Goal: Communication & Community: Answer question/provide support

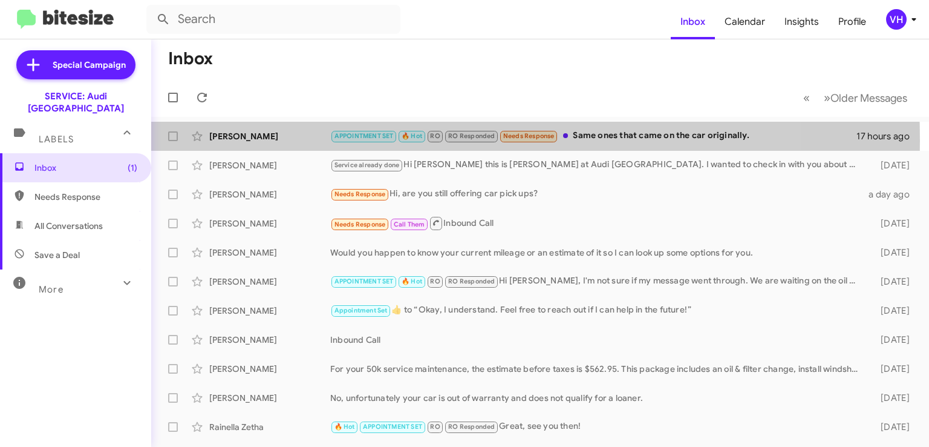
click at [246, 140] on div "[PERSON_NAME]" at bounding box center [269, 136] width 121 height 12
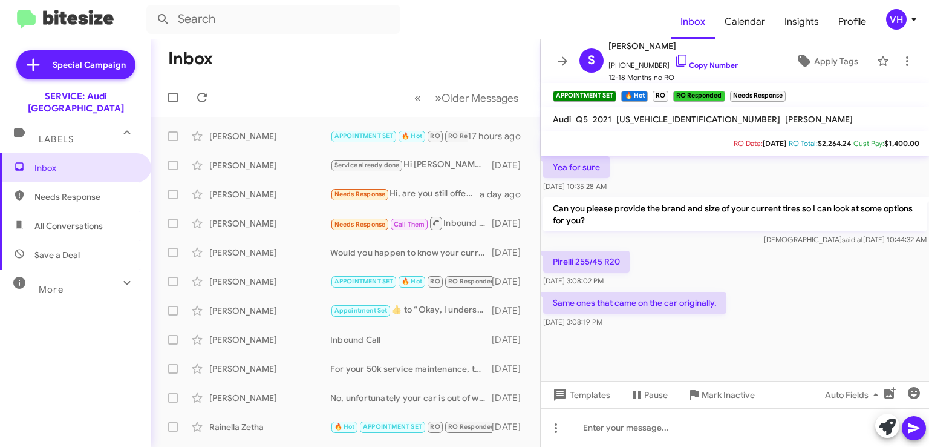
scroll to position [554, 0]
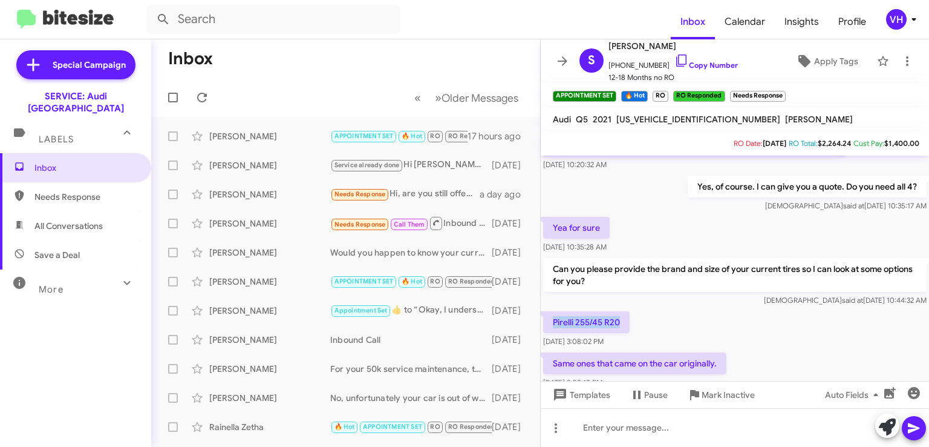
drag, startPoint x: 619, startPoint y: 313, endPoint x: 554, endPoint y: 315, distance: 64.8
click at [554, 316] on p "Pirelli 255/45 R20" at bounding box center [586, 322] width 87 height 22
copy p "Pirelli 255/45 R20"
click at [856, 337] on div "Pirelli 255/45 R20 Aug 11, 2025, 3:08:02 PM" at bounding box center [735, 329] width 388 height 41
drag, startPoint x: 698, startPoint y: 119, endPoint x: 617, endPoint y: 116, distance: 81.7
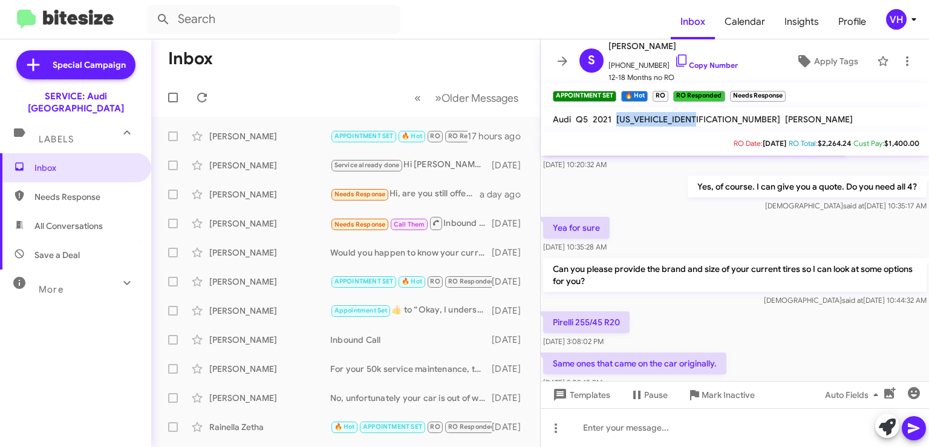
click at [617, 116] on span "[US_VEHICLE_IDENTIFICATION_NUMBER]" at bounding box center [699, 119] width 164 height 11
copy span "[US_VEHICLE_IDENTIFICATION_NUMBER]"
drag, startPoint x: 622, startPoint y: 307, endPoint x: 549, endPoint y: 316, distance: 73.1
click at [549, 316] on mat-tooltip-component "[DATE] 3:08:02 PM" at bounding box center [574, 308] width 79 height 36
click at [591, 312] on p "Pirelli 255/45 R20" at bounding box center [586, 322] width 87 height 22
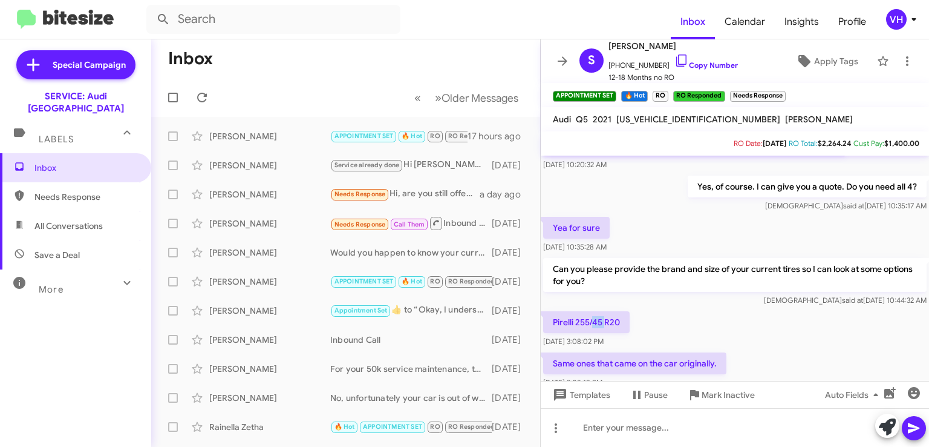
click at [591, 312] on p "Pirelli 255/45 R20" at bounding box center [586, 322] width 87 height 22
click at [621, 312] on p "Pirelli 255/45 R20" at bounding box center [586, 322] width 87 height 22
drag, startPoint x: 621, startPoint y: 312, endPoint x: 554, endPoint y: 318, distance: 66.8
click at [554, 318] on p "Pirelli 255/45 R20" at bounding box center [586, 322] width 87 height 22
copy p "Pirelli 255/45 R20"
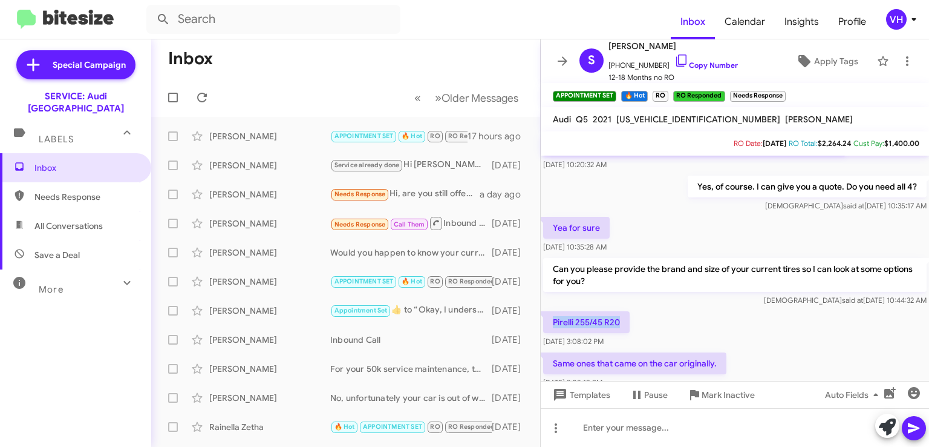
click at [856, 309] on div "Pirelli 255/45 R20 Aug 11, 2025, 3:08:02 PM" at bounding box center [735, 329] width 388 height 41
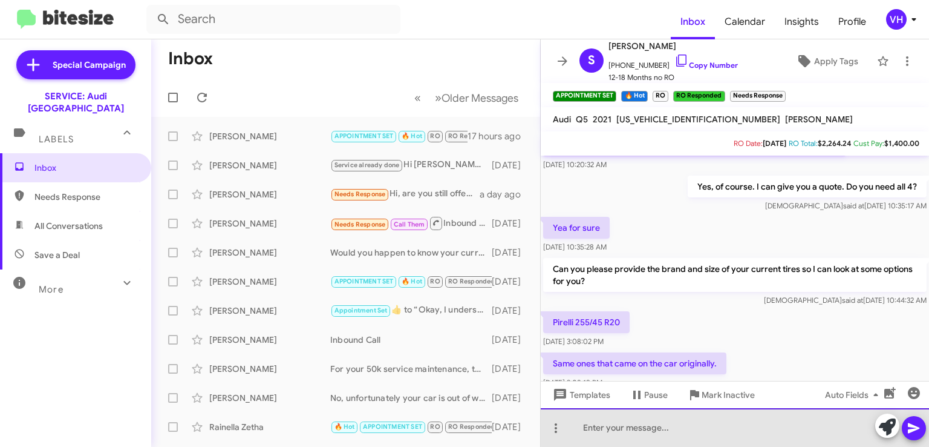
click at [766, 422] on div at bounding box center [735, 427] width 388 height 39
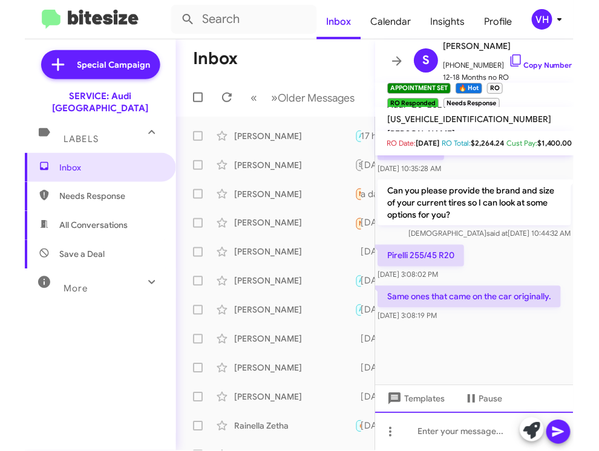
scroll to position [827, 0]
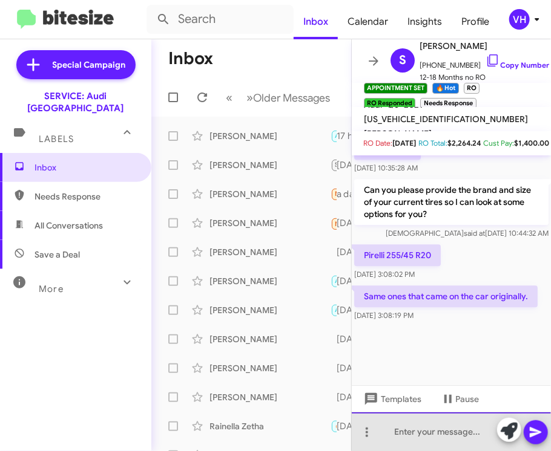
click at [437, 425] on div at bounding box center [451, 432] width 199 height 39
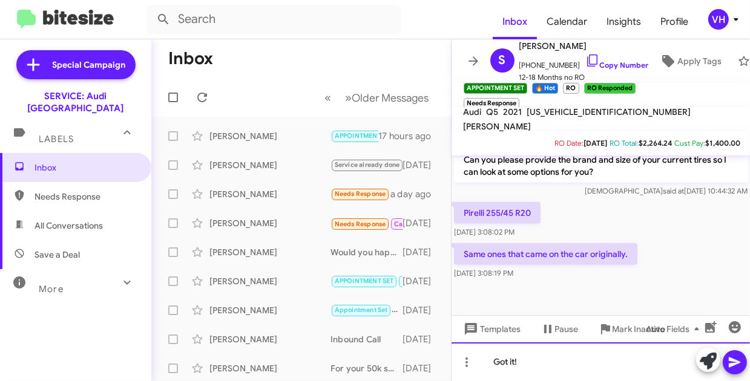
scroll to position [753, 0]
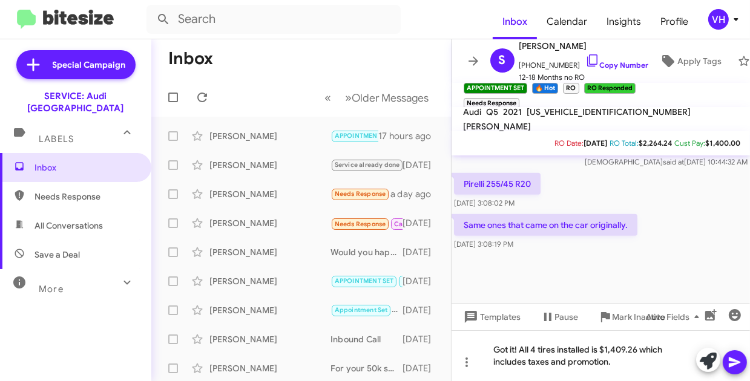
click at [258, 89] on mat-toolbar-row "« Previous » Next Older Messages" at bounding box center [301, 97] width 300 height 39
click at [640, 365] on div "Got it! All 4 tires installed is $1,409.26 which includes taxes and promotion." at bounding box center [600, 355] width 299 height 51
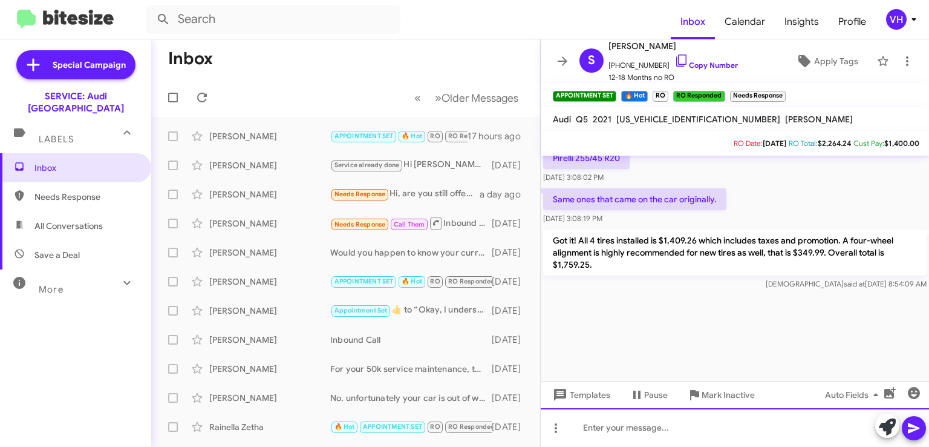
scroll to position [1459, 0]
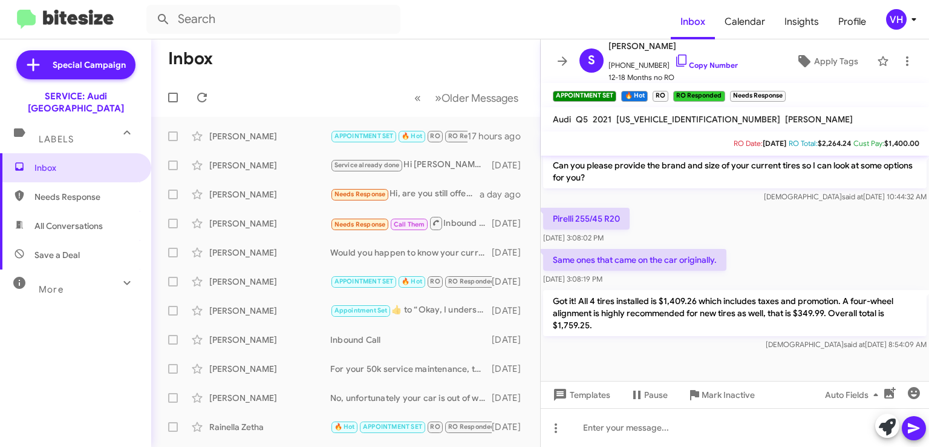
click at [782, 90] on span "×" at bounding box center [782, 90] width 7 height 15
click at [84, 191] on span "Needs Response" at bounding box center [85, 197] width 103 height 12
type input "in:needs-response"
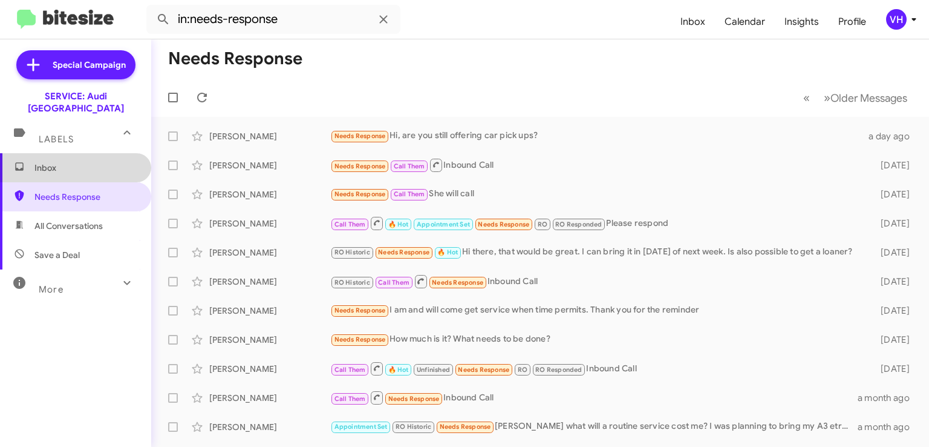
click at [95, 162] on span "Inbox" at bounding box center [85, 168] width 103 height 12
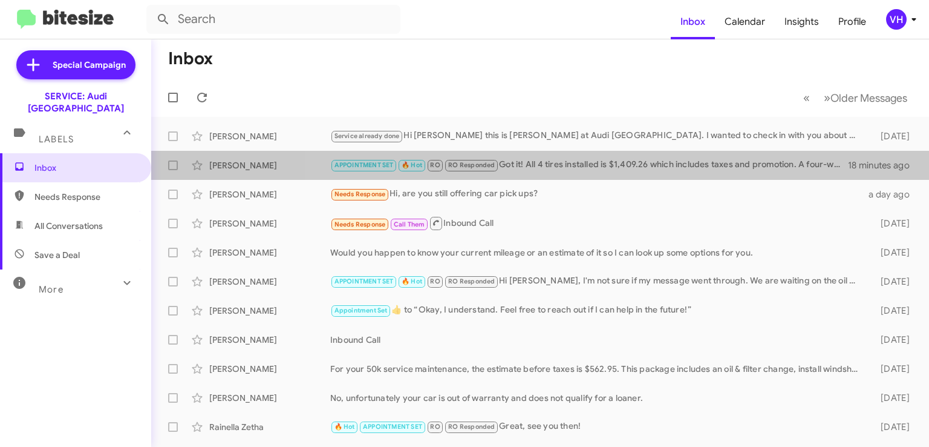
click at [632, 159] on div "APPOINTMENT SET 🔥 Hot RO RO Responded Got it! All 4 tires installed is $1,409.2…" at bounding box center [589, 165] width 518 height 14
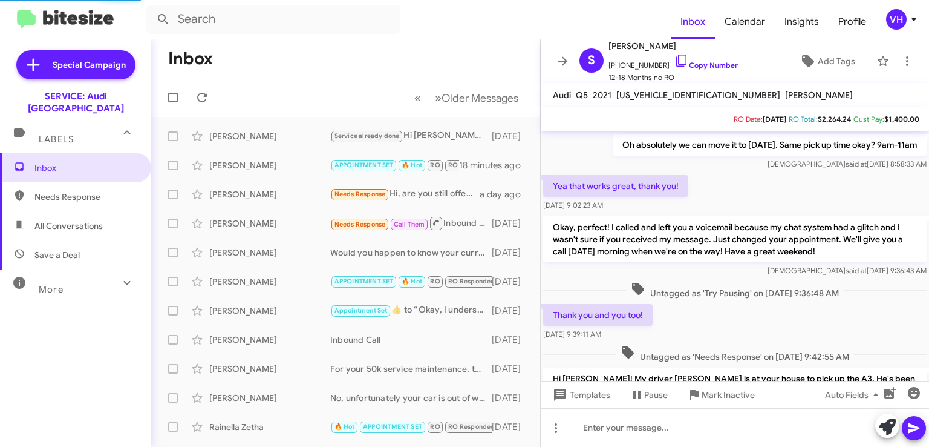
scroll to position [603, 0]
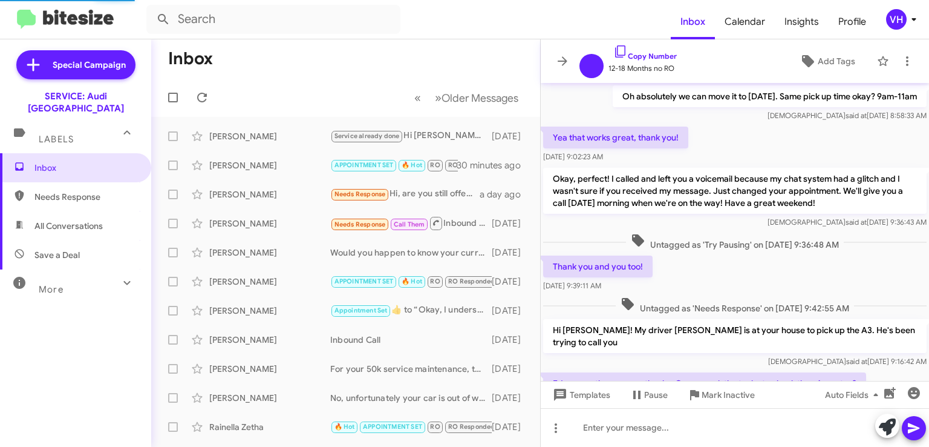
scroll to position [554, 0]
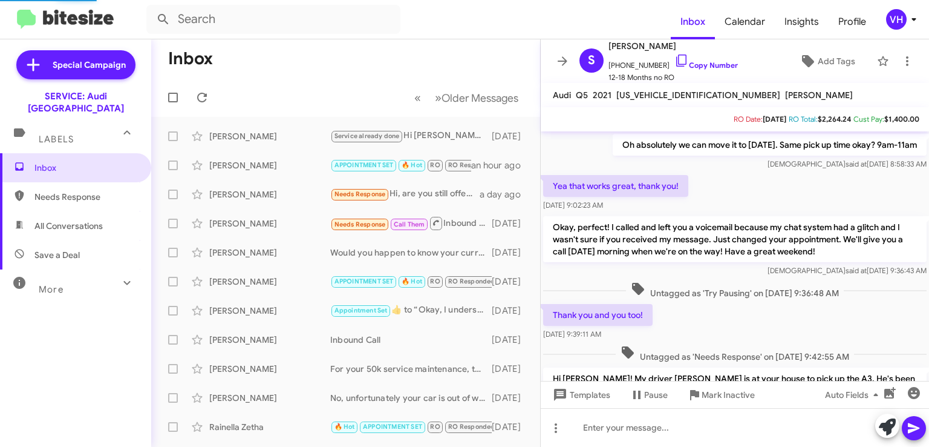
scroll to position [603, 0]
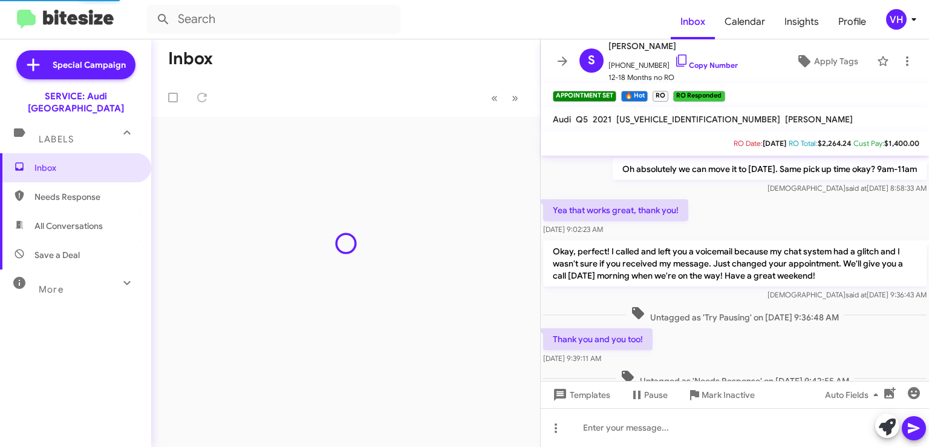
scroll to position [603, 0]
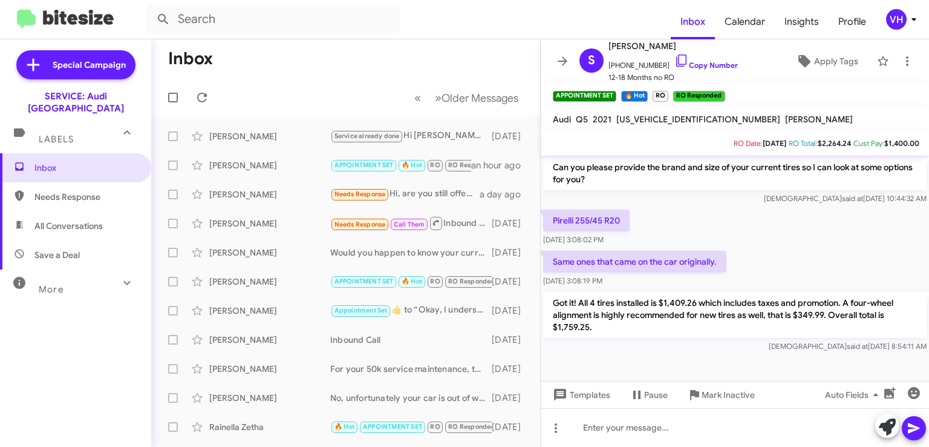
click at [139, 334] on div "Inbox Needs Response All Conversations Save a Deal More Important 🔥 Hot Appoint…" at bounding box center [75, 287] width 151 height 268
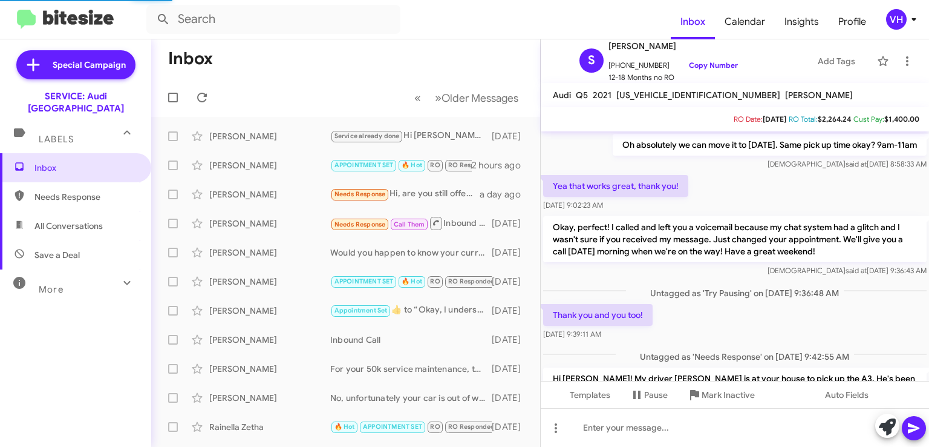
scroll to position [603, 0]
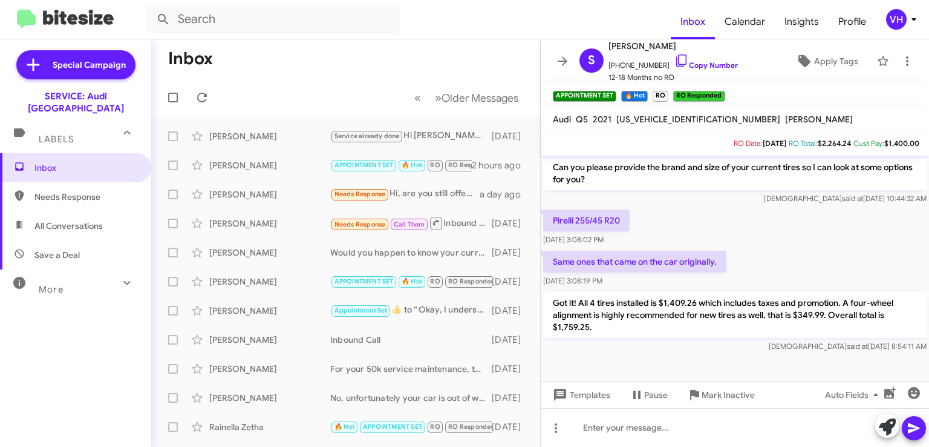
click at [92, 341] on div "Inbox Needs Response All Conversations Save a Deal More Important 🔥 Hot Appoint…" at bounding box center [75, 287] width 151 height 268
click at [654, 370] on mat-tooltip-component "Pause Conversation" at bounding box center [648, 365] width 82 height 36
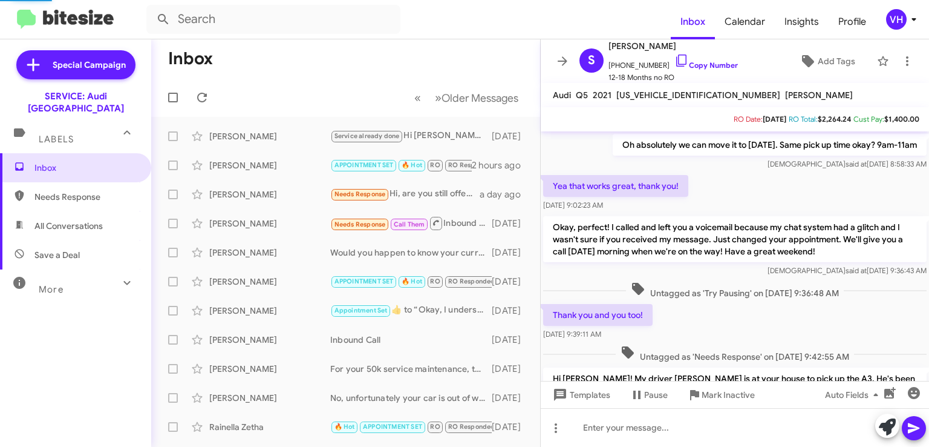
scroll to position [603, 0]
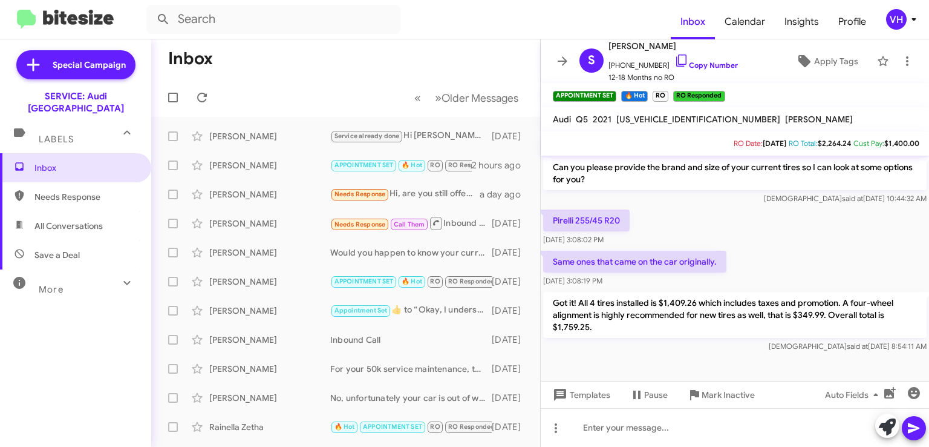
click at [100, 313] on div "Inbox Needs Response All Conversations Save a Deal More Important 🔥 Hot Appoint…" at bounding box center [75, 287] width 151 height 268
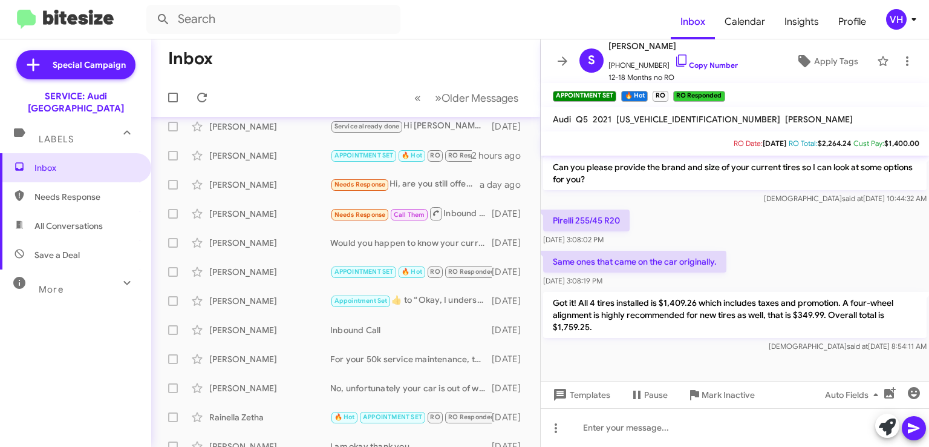
scroll to position [0, 0]
